Goal: Register for event/course

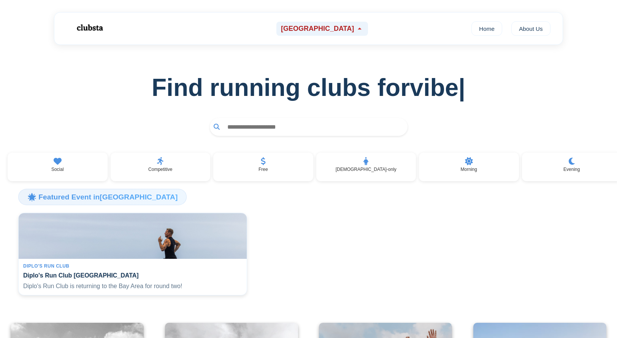
click at [320, 27] on span "[GEOGRAPHIC_DATA]" at bounding box center [317, 29] width 73 height 8
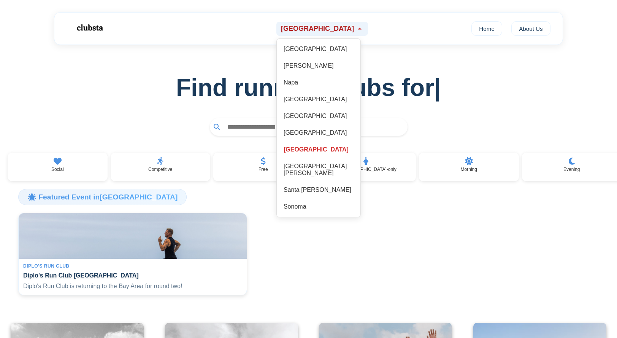
click at [319, 29] on span "[GEOGRAPHIC_DATA]" at bounding box center [317, 29] width 73 height 8
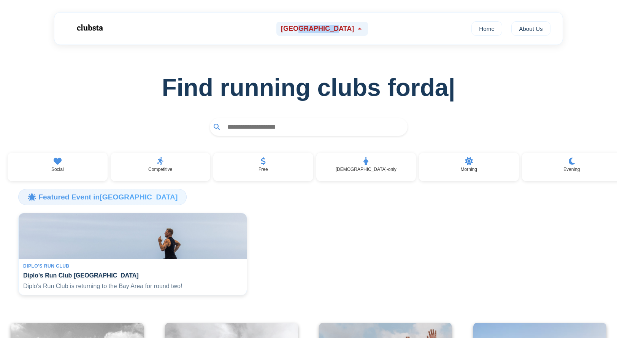
click at [319, 29] on span "[GEOGRAPHIC_DATA]" at bounding box center [317, 29] width 73 height 8
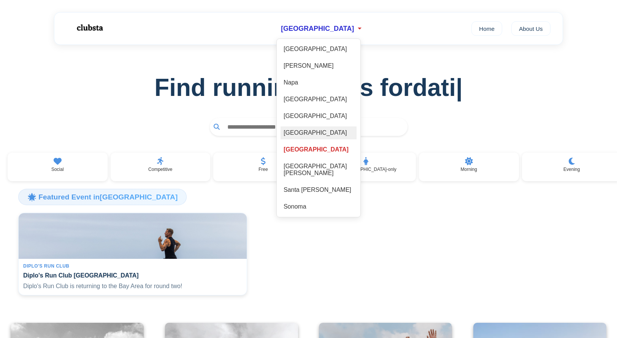
click at [322, 133] on div "[GEOGRAPHIC_DATA]" at bounding box center [319, 132] width 76 height 13
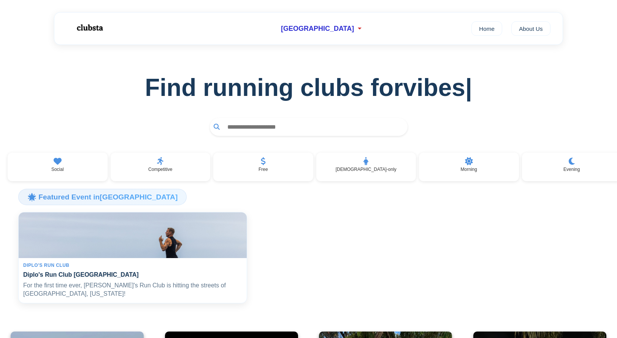
click at [199, 228] on img at bounding box center [132, 234] width 235 height 47
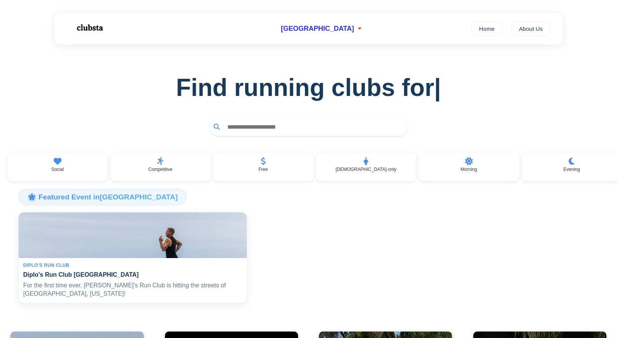
click at [196, 232] on img at bounding box center [132, 234] width 235 height 47
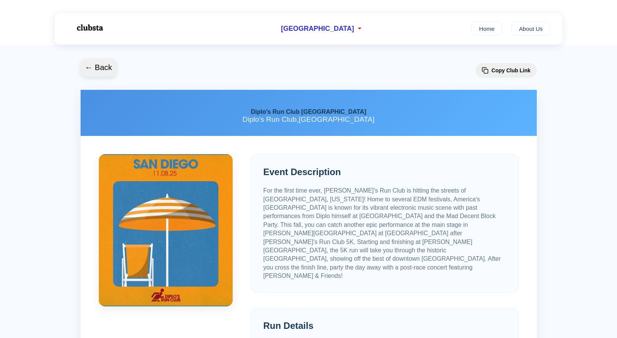
click at [98, 61] on button "← Back" at bounding box center [98, 67] width 36 height 18
click at [95, 68] on button "← Back" at bounding box center [98, 67] width 36 height 18
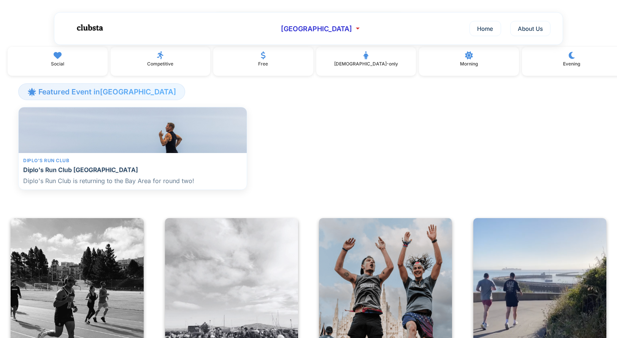
scroll to position [108, 0]
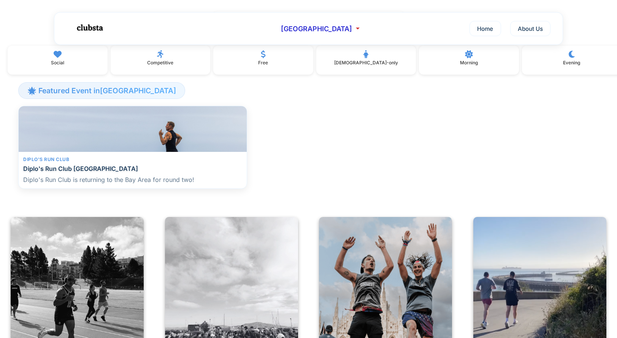
click at [127, 184] on p "Diplo's Run Club is returning to the Bay Area for round two!" at bounding box center [132, 179] width 219 height 8
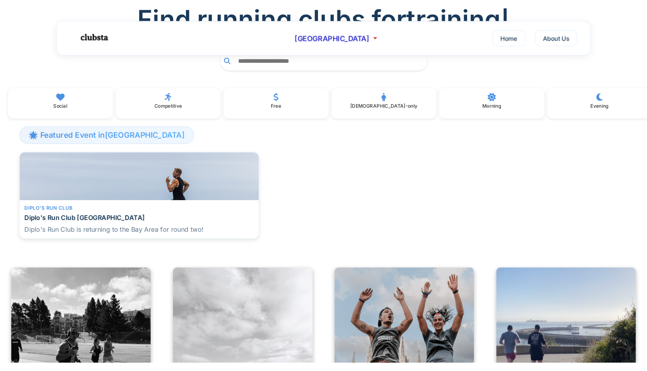
scroll to position [78, 0]
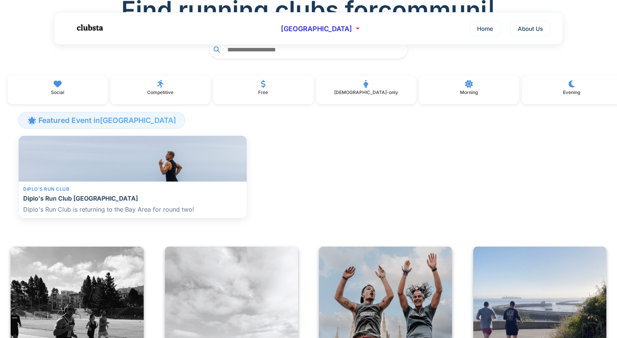
click at [158, 188] on div "Diplo's Run Club Diplo's Run Club San Francisco Diplo's Run Club is returning t…" at bounding box center [133, 199] width 228 height 37
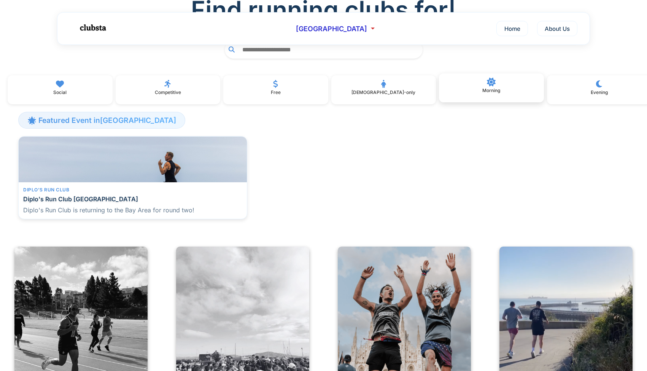
scroll to position [0, 0]
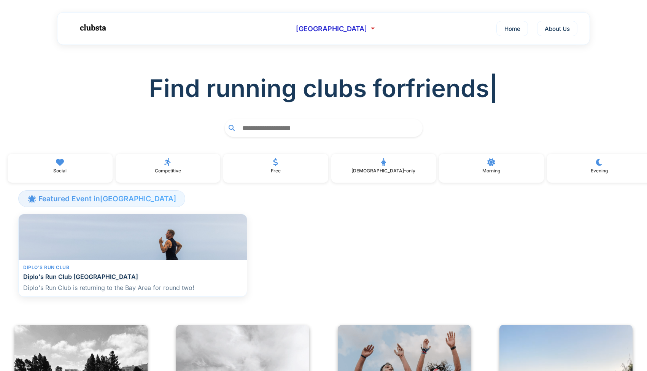
click at [142, 238] on img at bounding box center [132, 236] width 235 height 47
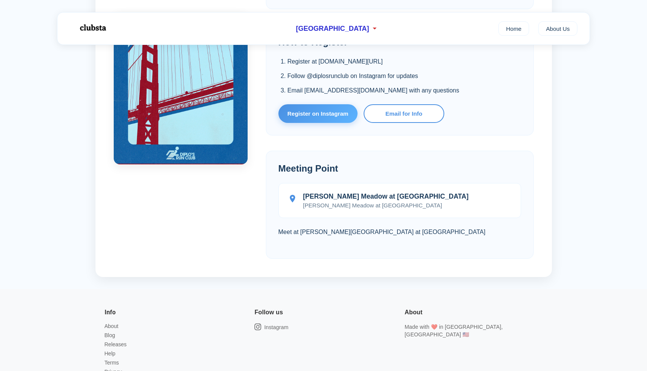
scroll to position [493, 0]
